Goal: Task Accomplishment & Management: Manage account settings

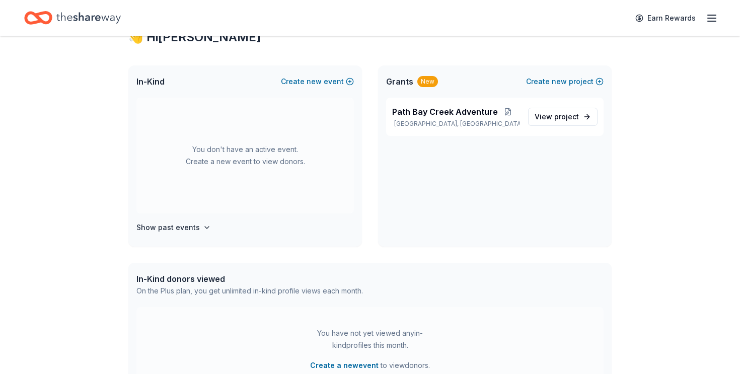
scroll to position [194, 0]
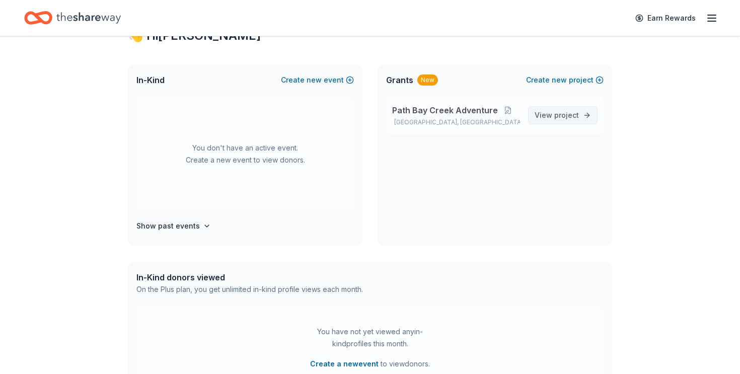
click at [568, 119] on span "View project" at bounding box center [556, 115] width 44 height 12
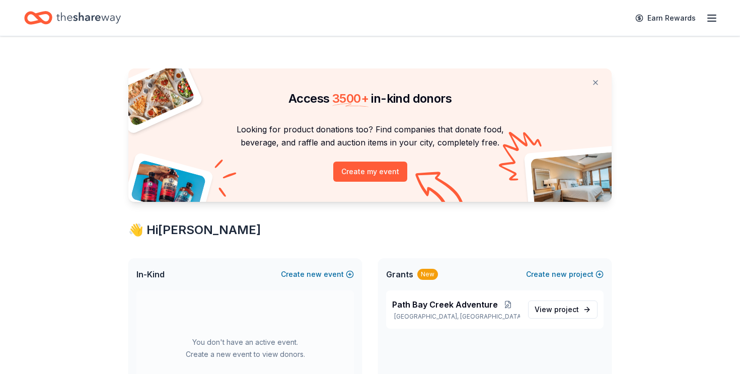
click at [708, 20] on icon "button" at bounding box center [712, 18] width 12 height 12
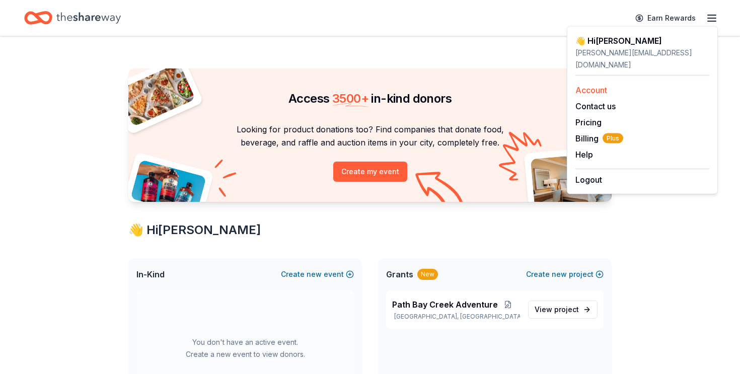
click at [591, 85] on link "Account" at bounding box center [591, 90] width 32 height 10
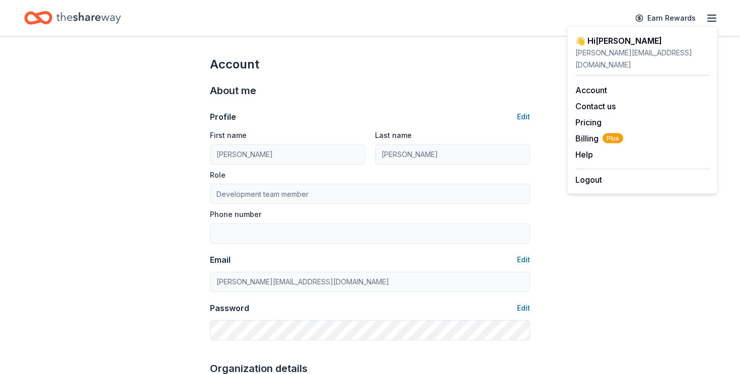
click at [96, 13] on icon "Home" at bounding box center [88, 18] width 64 height 21
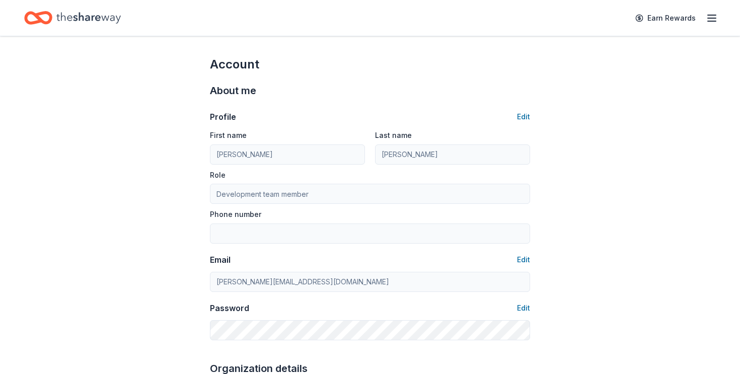
click at [96, 17] on icon "Home" at bounding box center [88, 17] width 64 height 11
click at [69, 19] on icon "Home" at bounding box center [88, 18] width 64 height 21
click at [405, 58] on div "Account" at bounding box center [370, 64] width 320 height 16
click at [497, 0] on div "Earn Rewards" at bounding box center [370, 18] width 740 height 36
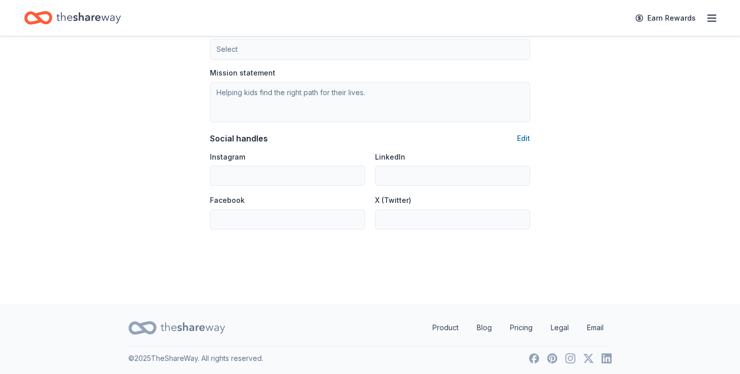
scroll to position [630, 0]
